Goal: Information Seeking & Learning: Learn about a topic

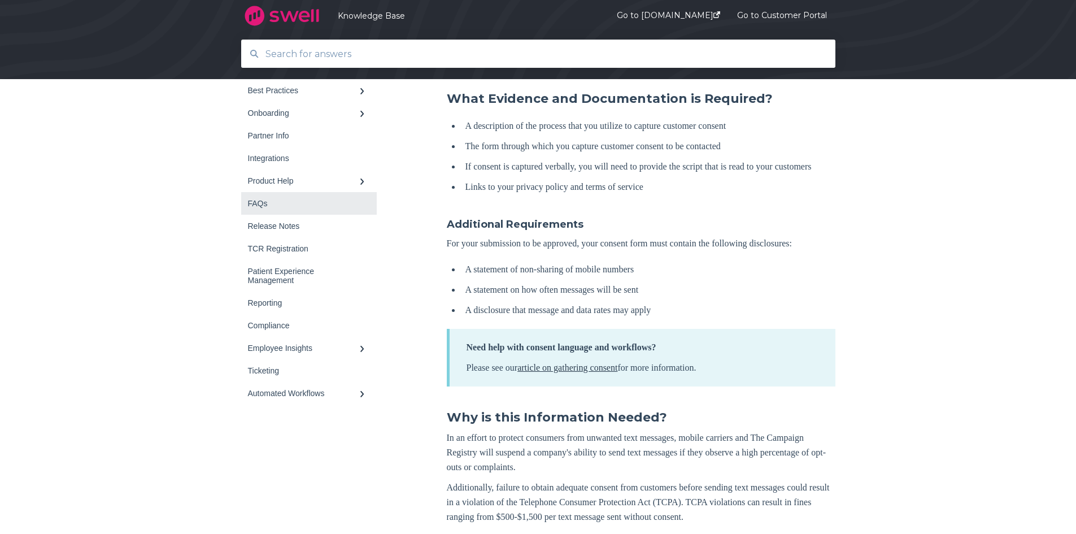
scroll to position [395, 0]
click at [283, 139] on div "Partner Info" at bounding box center [303, 135] width 111 height 9
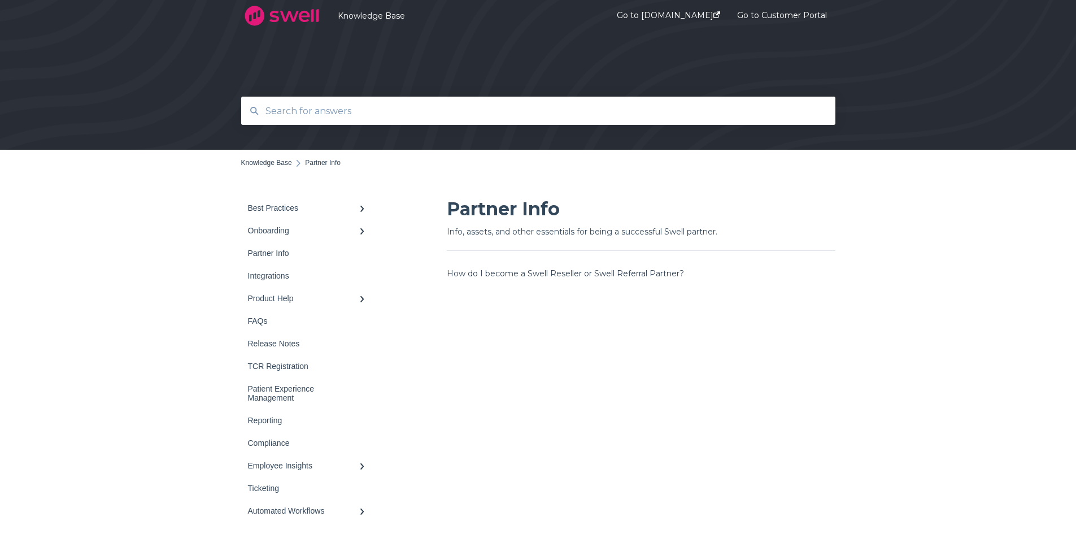
scroll to position [56, 0]
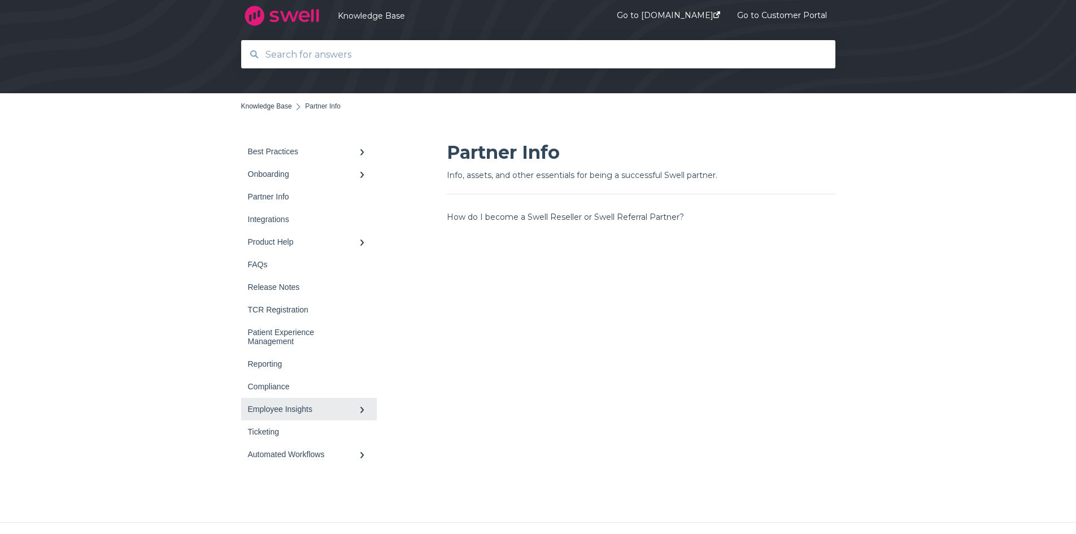
click at [316, 409] on div "Employee Insights" at bounding box center [303, 408] width 111 height 9
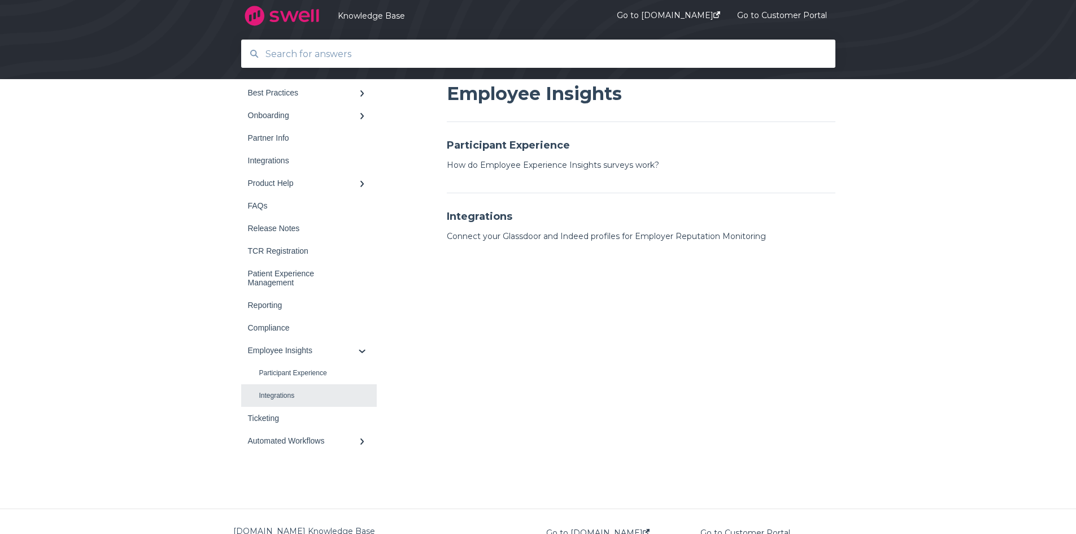
scroll to position [146, 0]
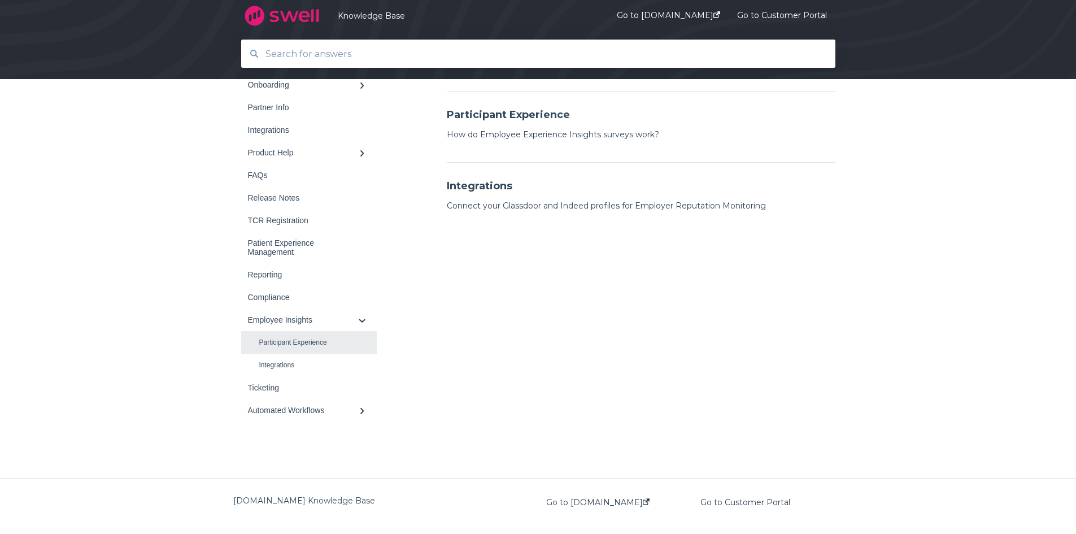
click at [329, 339] on link "Participant Experience" at bounding box center [309, 342] width 136 height 23
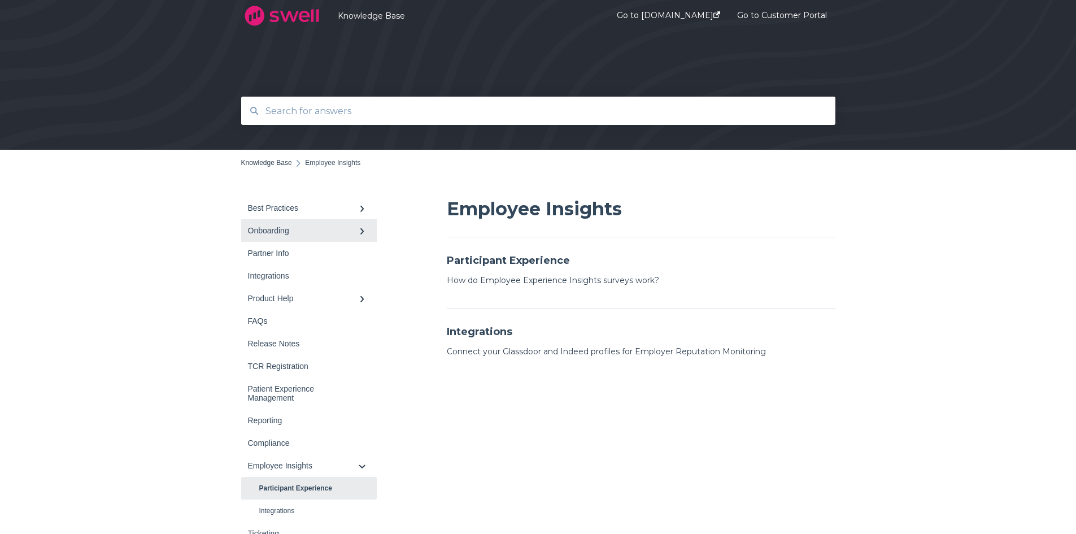
click at [304, 228] on div "Onboarding" at bounding box center [303, 230] width 111 height 9
